Goal: Task Accomplishment & Management: Use online tool/utility

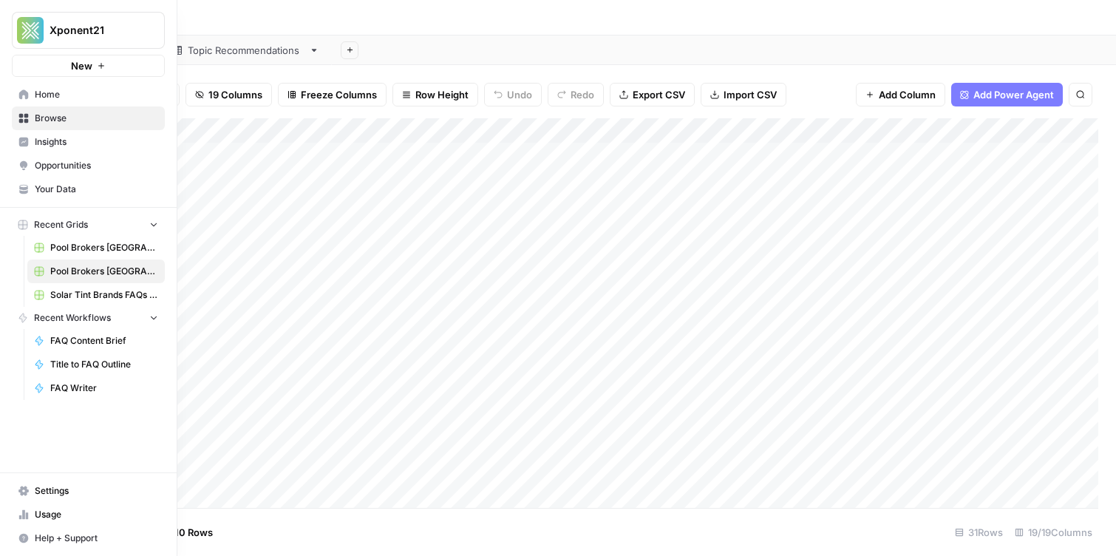
click at [54, 119] on span "Browse" at bounding box center [96, 118] width 123 height 13
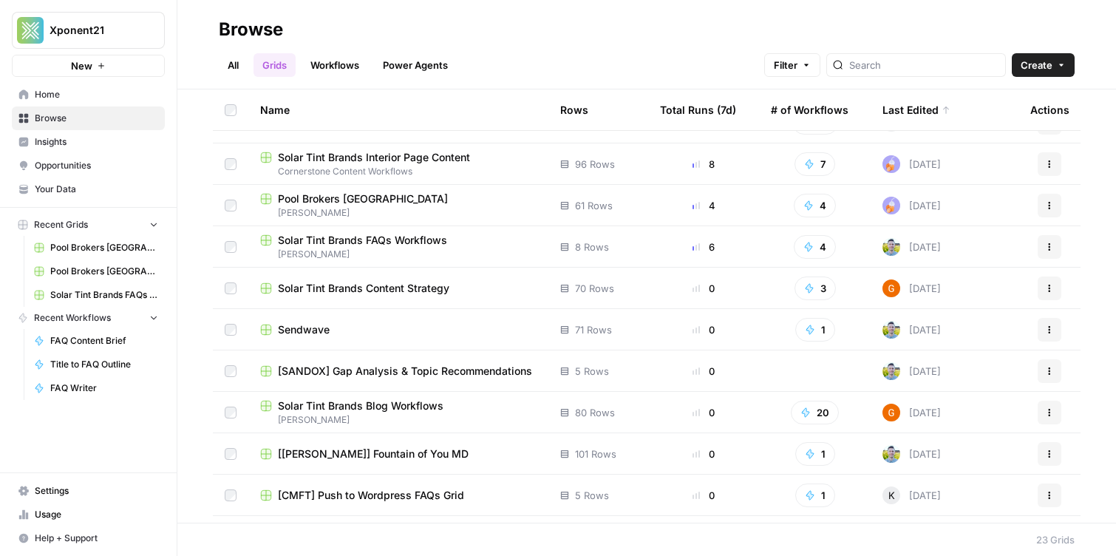
scroll to position [78, 0]
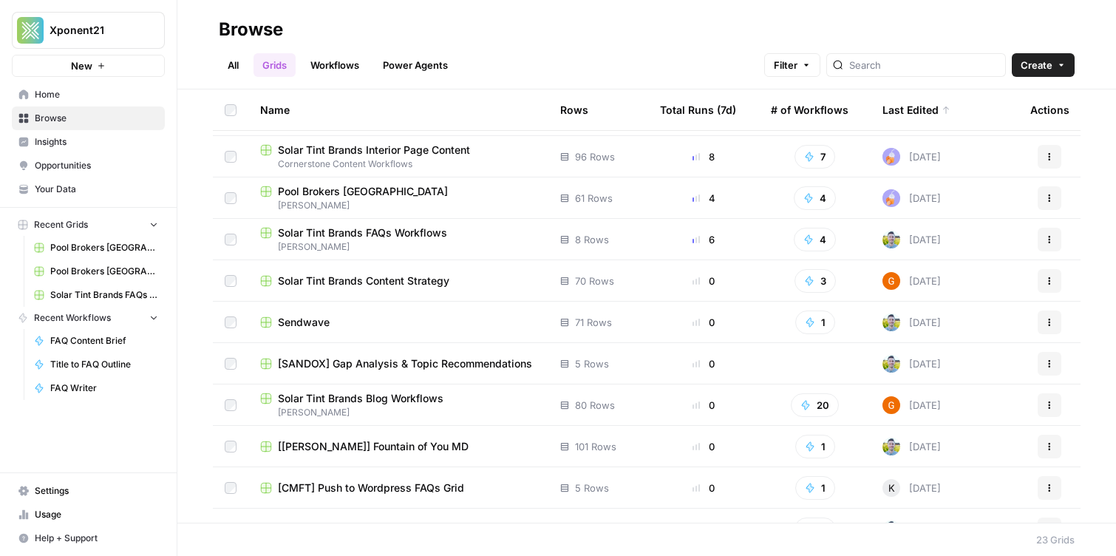
click at [356, 193] on span "Pool Brokers [GEOGRAPHIC_DATA]" at bounding box center [363, 191] width 170 height 15
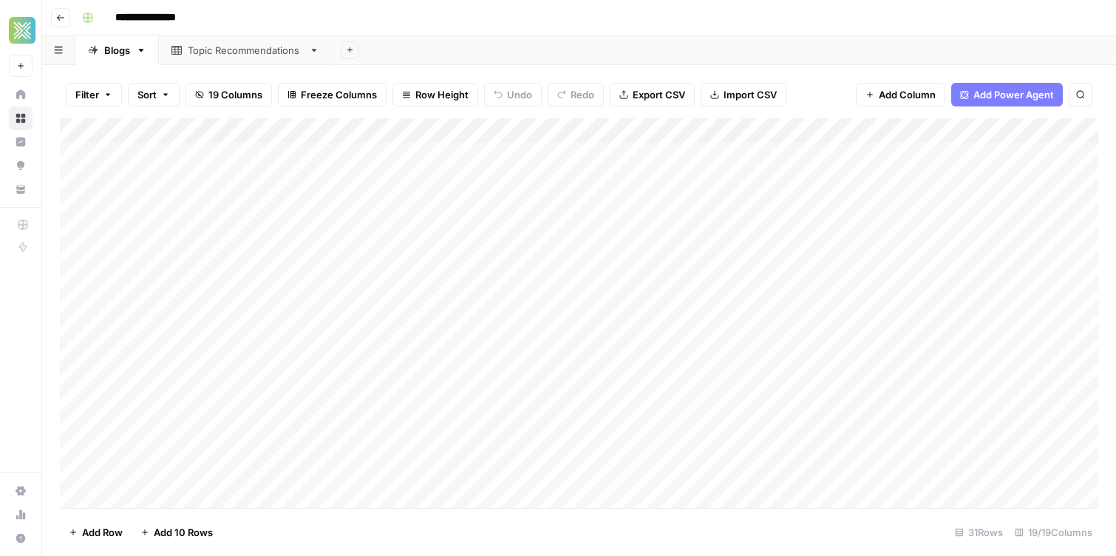
click at [236, 30] on header "**********" at bounding box center [579, 17] width 1074 height 35
click at [847, 154] on div "Add Column" at bounding box center [579, 312] width 1038 height 389
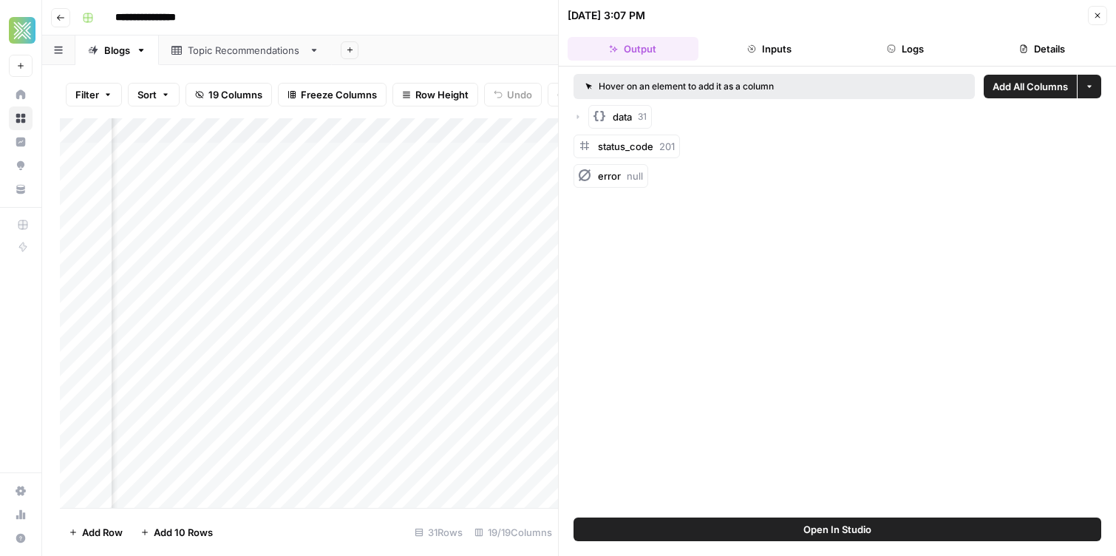
click at [1093, 15] on icon "button" at bounding box center [1097, 15] width 9 height 9
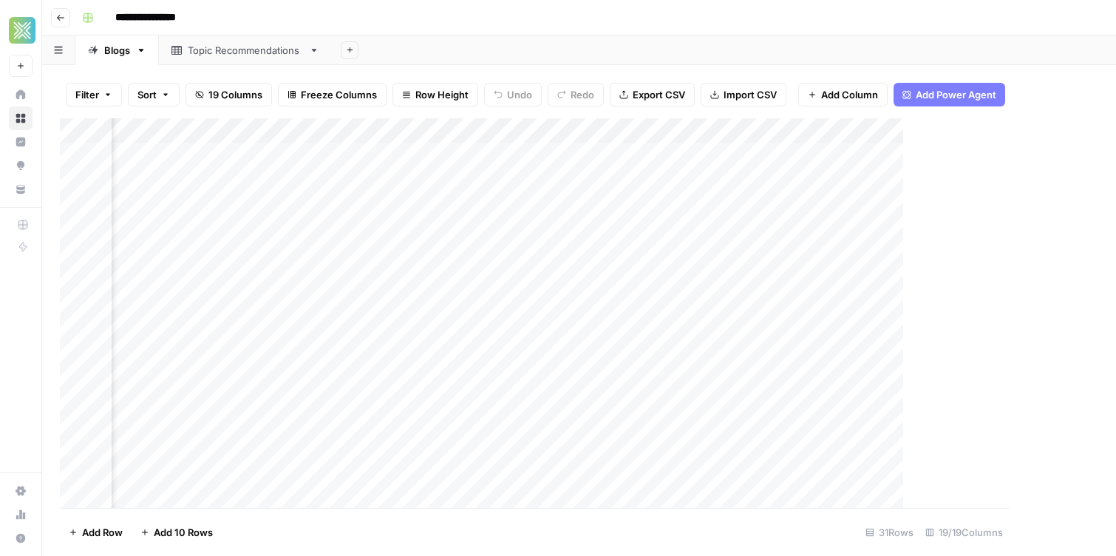
scroll to position [0, 1897]
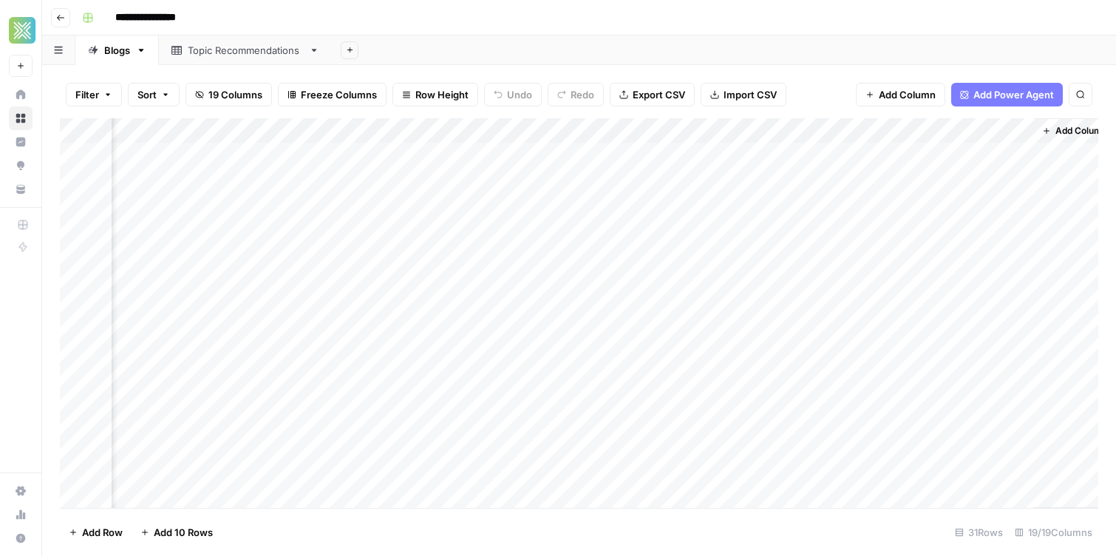
click at [867, 132] on div "Add Column" at bounding box center [579, 312] width 1038 height 389
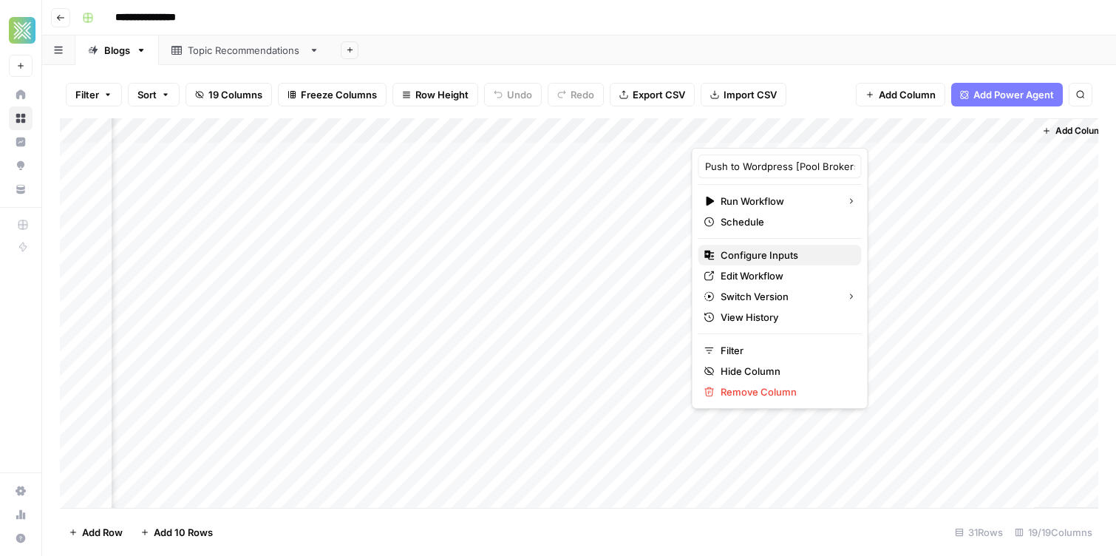
click at [773, 253] on span "Configure Inputs" at bounding box center [784, 255] width 129 height 15
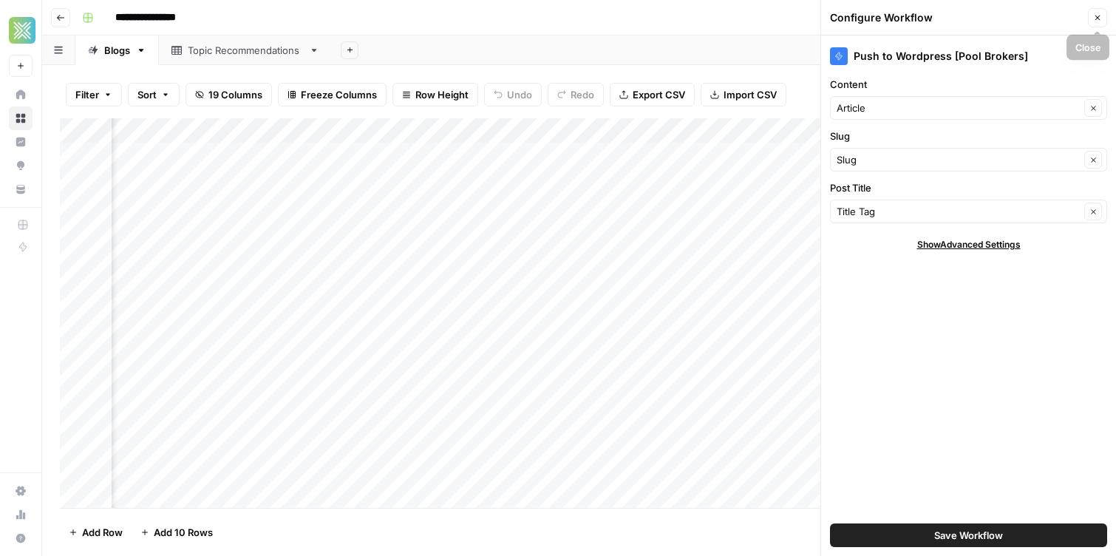
click at [1099, 19] on icon "button" at bounding box center [1097, 18] width 5 height 5
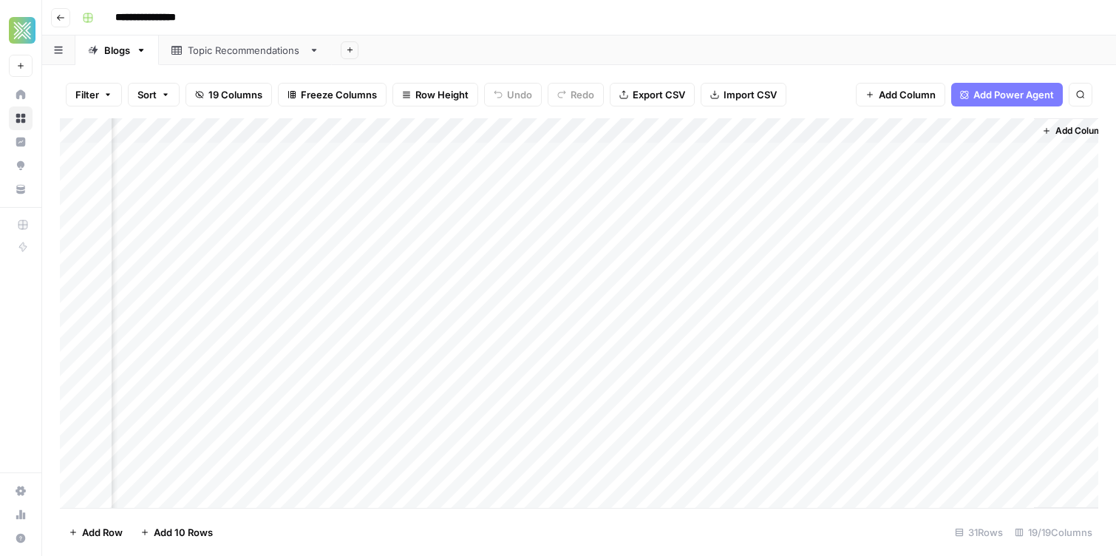
click at [871, 132] on div "Add Column" at bounding box center [579, 312] width 1038 height 389
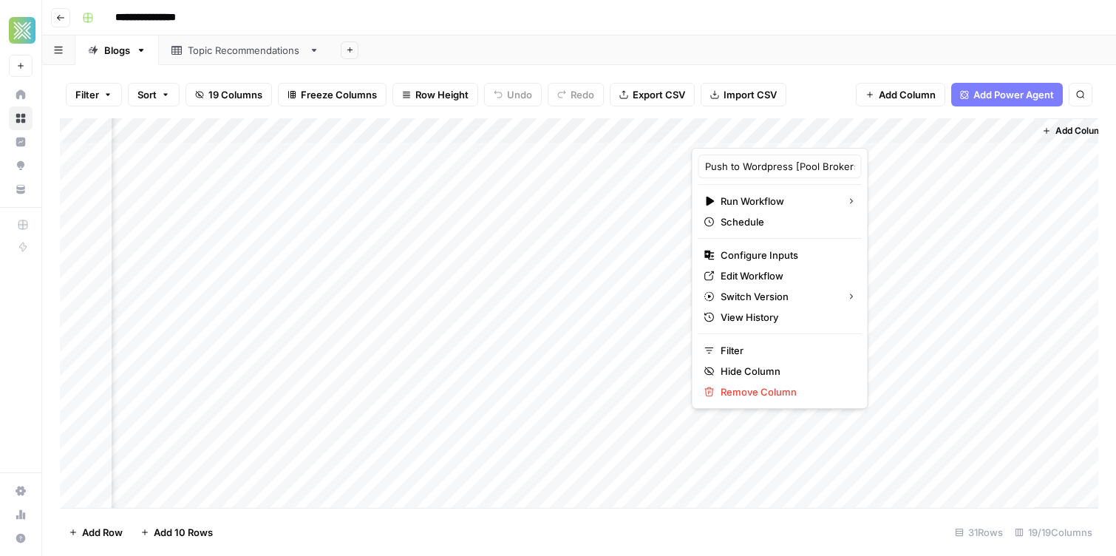
click at [1040, 10] on div "**********" at bounding box center [588, 18] width 1025 height 24
